Goal: Navigation & Orientation: Find specific page/section

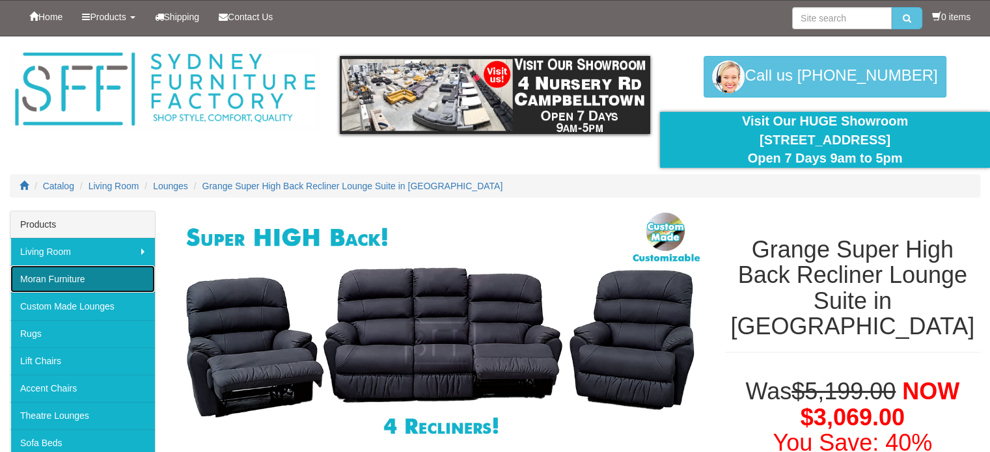
click at [68, 270] on link "Moran Furniture" at bounding box center [82, 278] width 144 height 27
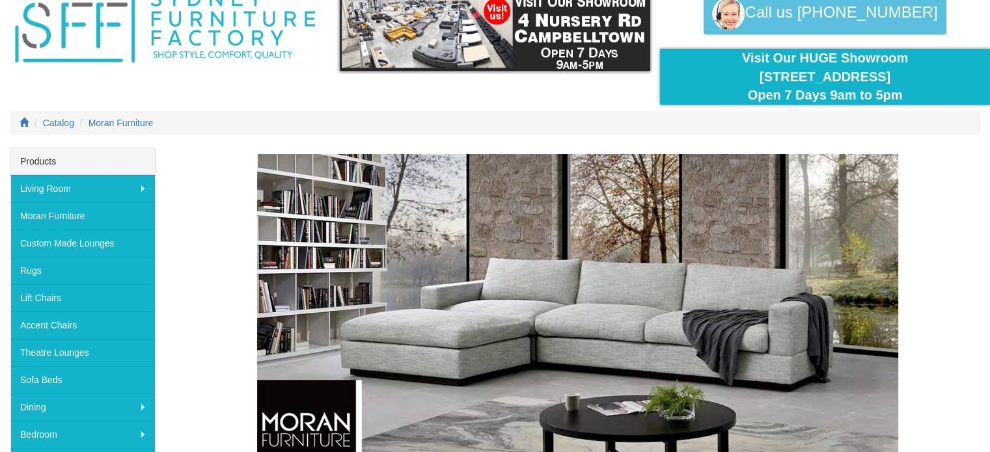
scroll to position [65, 0]
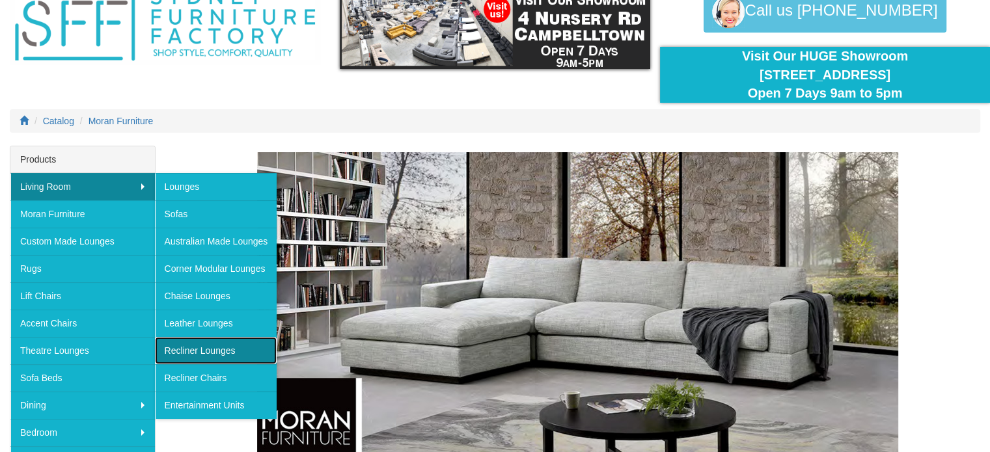
click at [200, 344] on link "Recliner Lounges" at bounding box center [216, 350] width 122 height 27
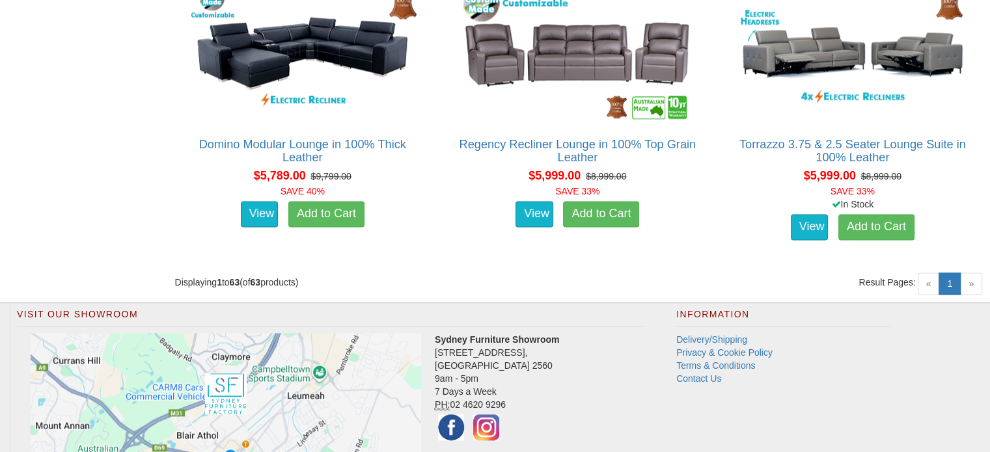
scroll to position [6637, 0]
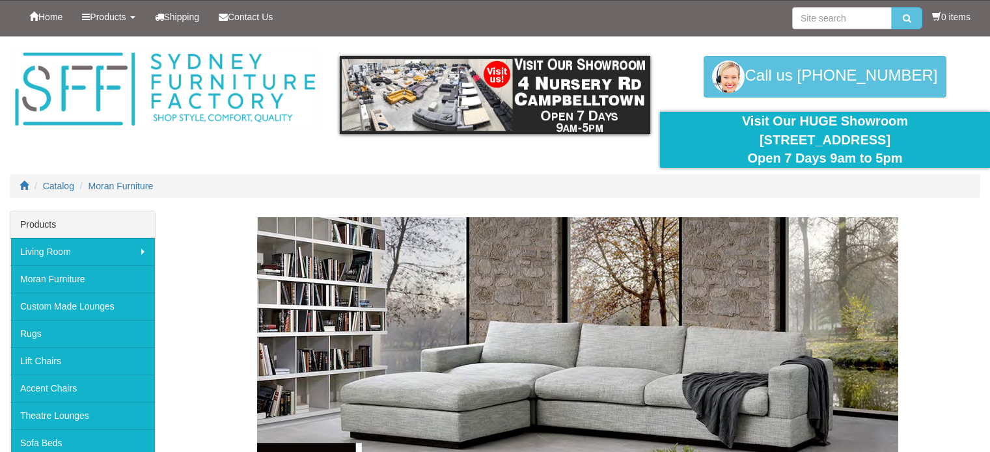
scroll to position [65, 0]
